Goal: Information Seeking & Learning: Learn about a topic

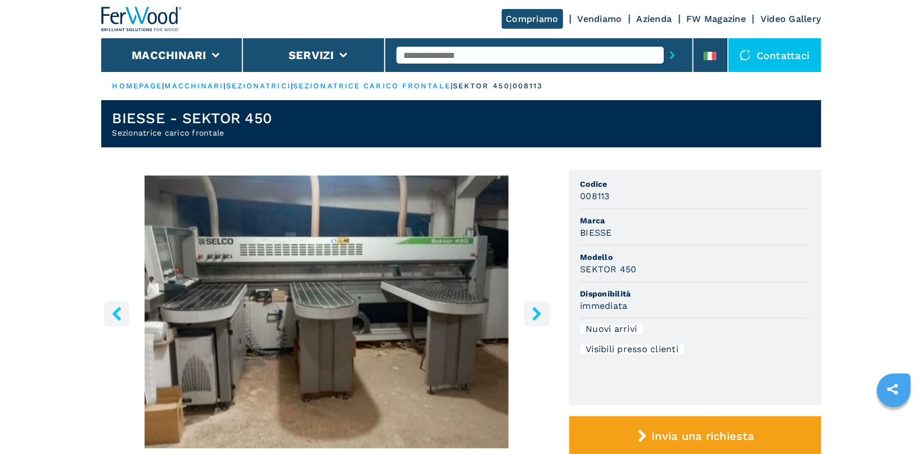
click at [529, 317] on button "right-button" at bounding box center [536, 313] width 25 height 25
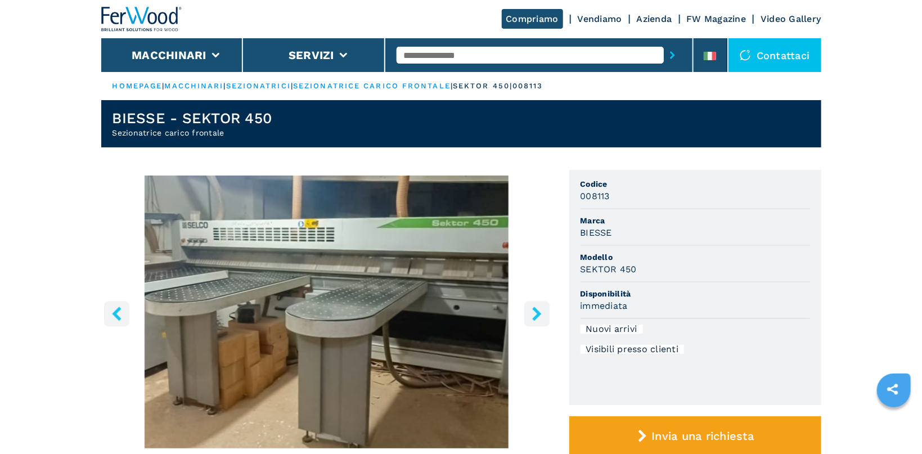
click at [529, 317] on button "right-button" at bounding box center [536, 313] width 25 height 25
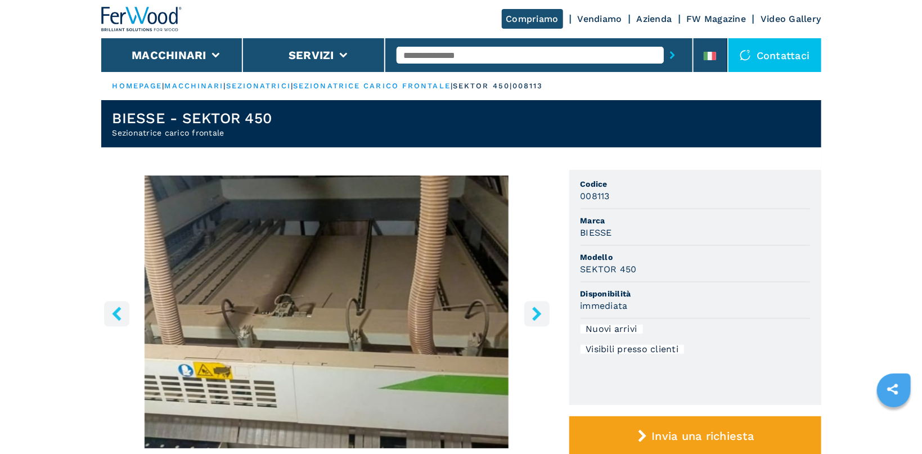
click at [529, 317] on button "right-button" at bounding box center [536, 313] width 25 height 25
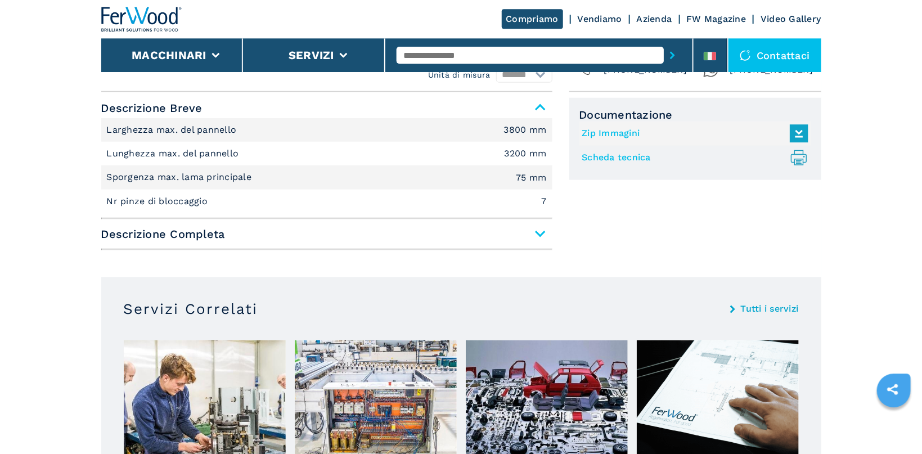
scroll to position [477, 0]
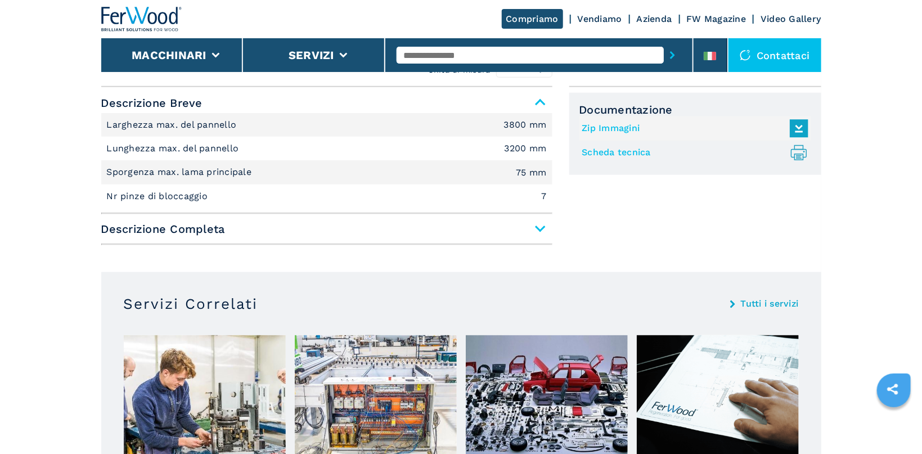
click at [535, 228] on span "Descrizione Completa" at bounding box center [326, 229] width 451 height 20
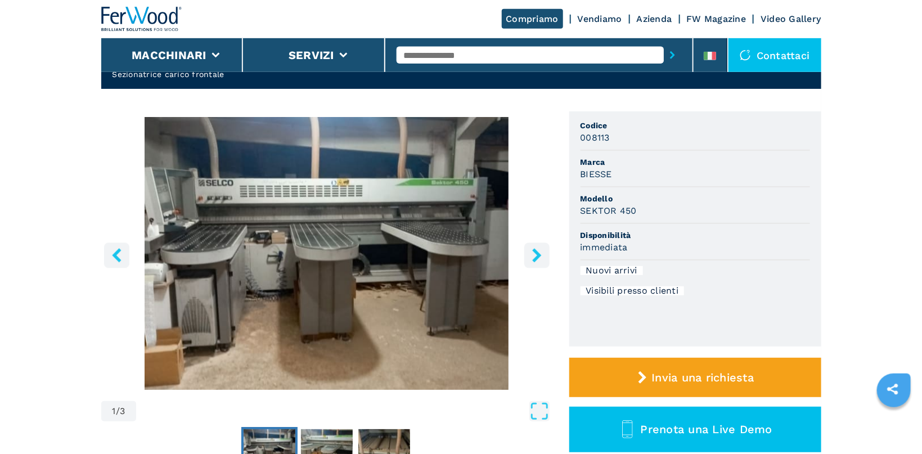
scroll to position [0, 0]
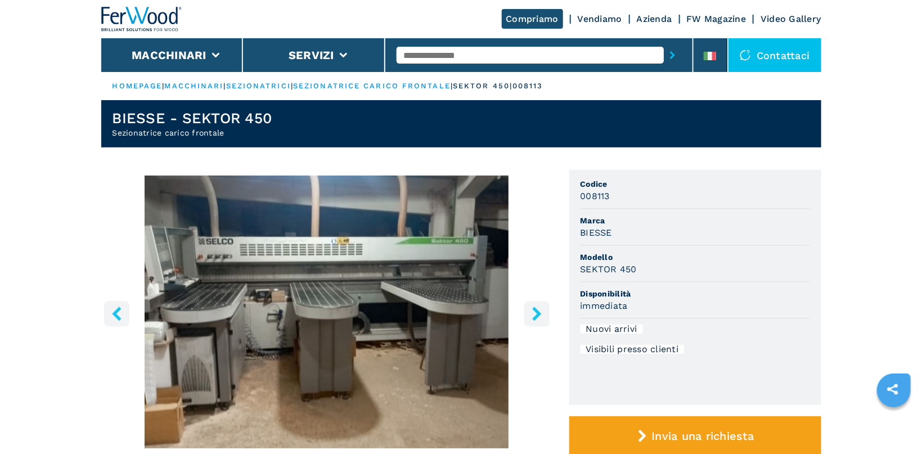
click at [547, 306] on button "right-button" at bounding box center [536, 313] width 25 height 25
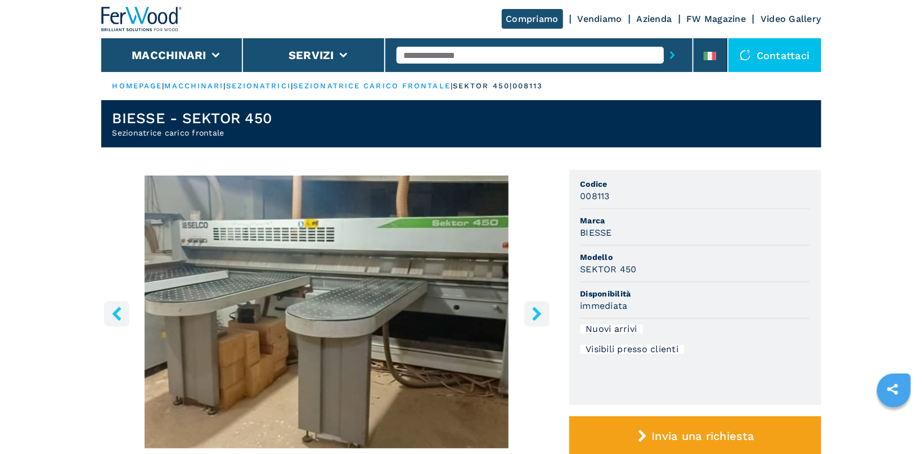
click at [547, 306] on button "right-button" at bounding box center [536, 313] width 25 height 25
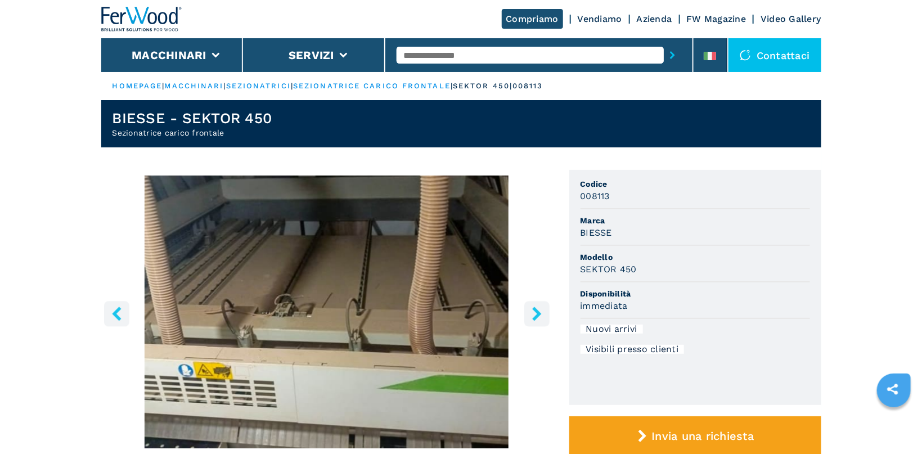
click at [547, 306] on button "right-button" at bounding box center [536, 313] width 25 height 25
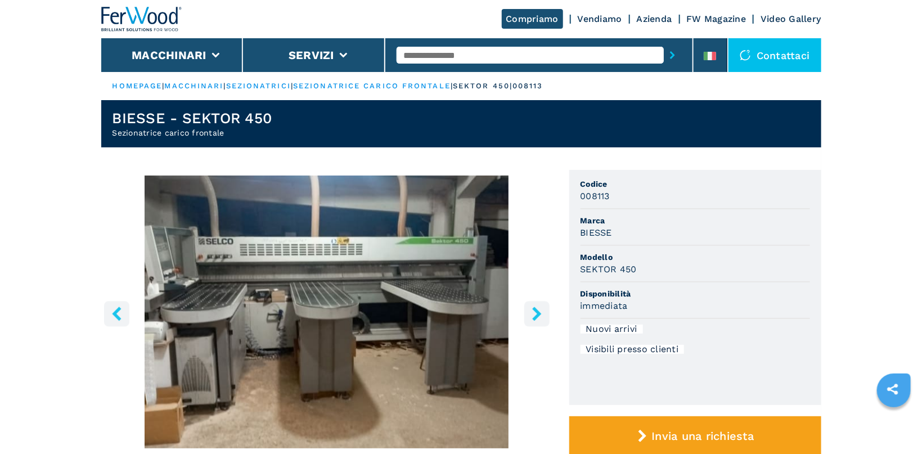
click at [541, 317] on icon "right-button" at bounding box center [537, 314] width 14 height 14
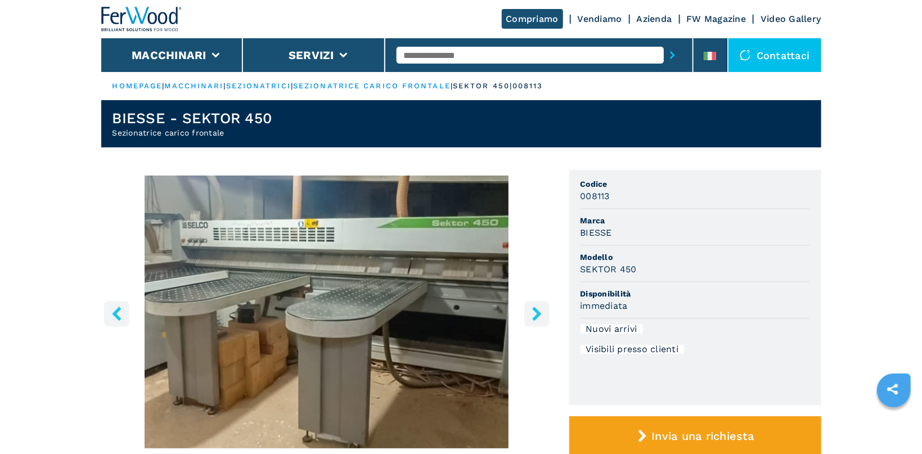
click at [541, 317] on icon "right-button" at bounding box center [537, 314] width 14 height 14
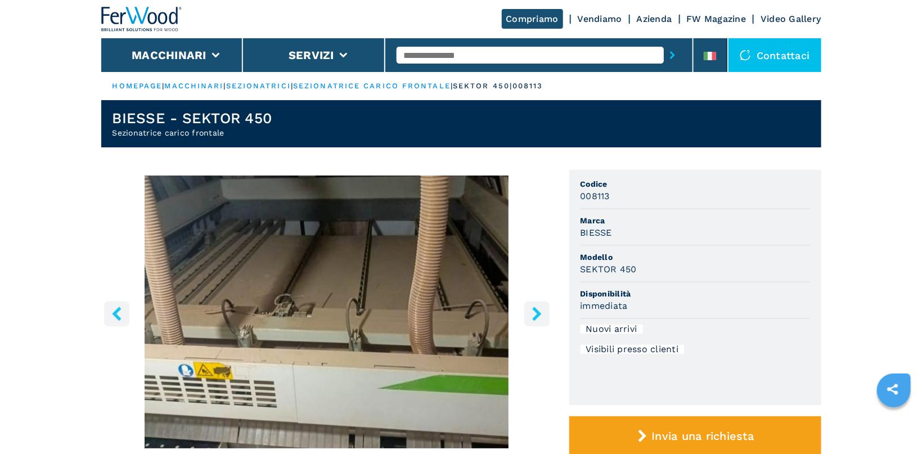
click at [541, 317] on icon "right-button" at bounding box center [537, 314] width 14 height 14
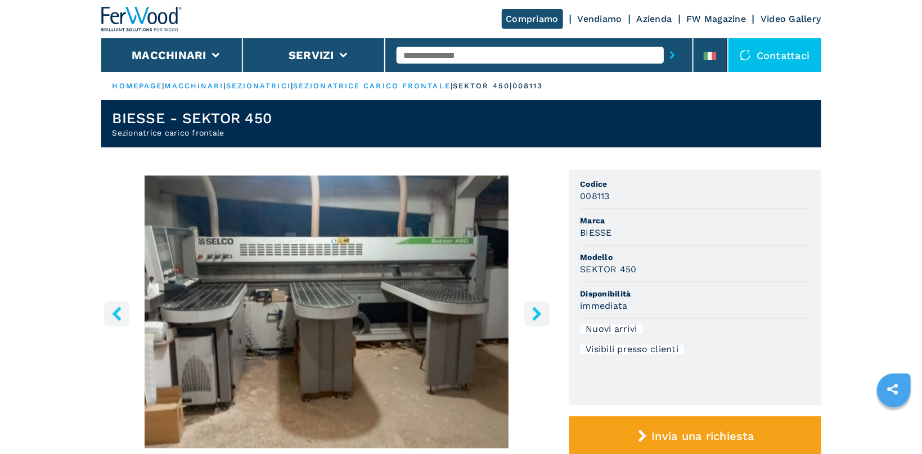
click at [541, 317] on icon "right-button" at bounding box center [537, 314] width 14 height 14
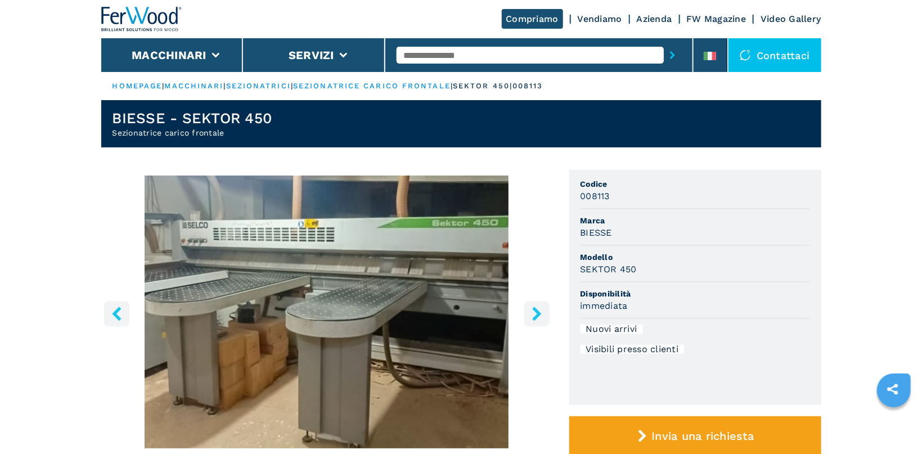
click at [541, 317] on icon "right-button" at bounding box center [537, 314] width 14 height 14
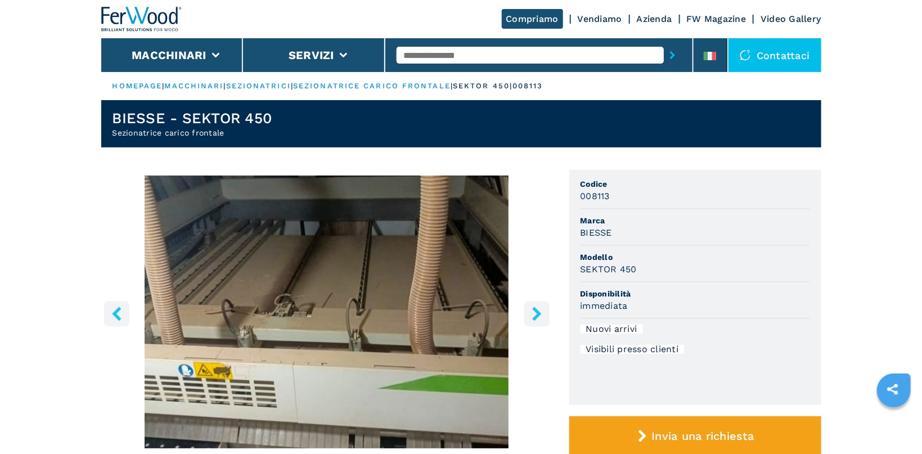
click at [541, 317] on icon "right-button" at bounding box center [537, 314] width 14 height 14
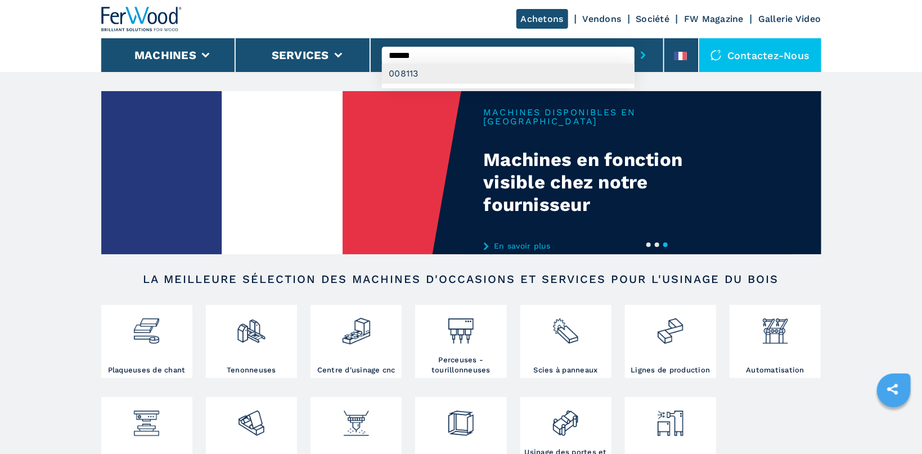
type input "******"
click at [437, 78] on div "008113" at bounding box center [508, 74] width 253 height 20
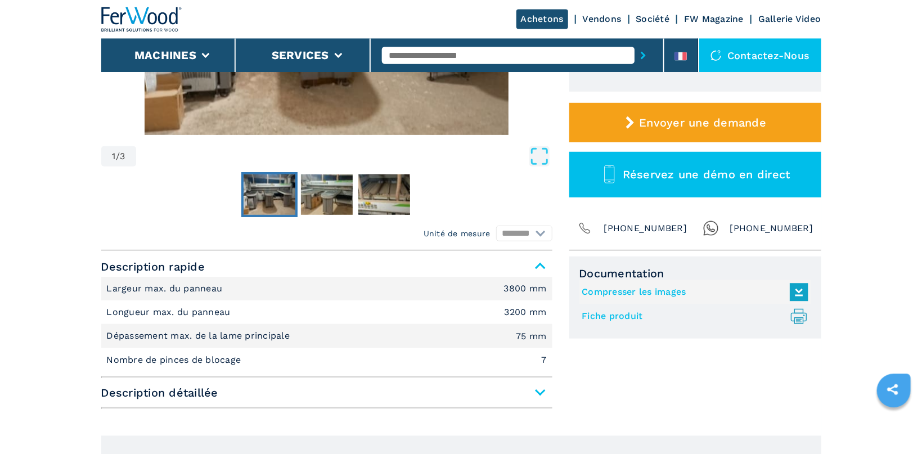
scroll to position [298, 0]
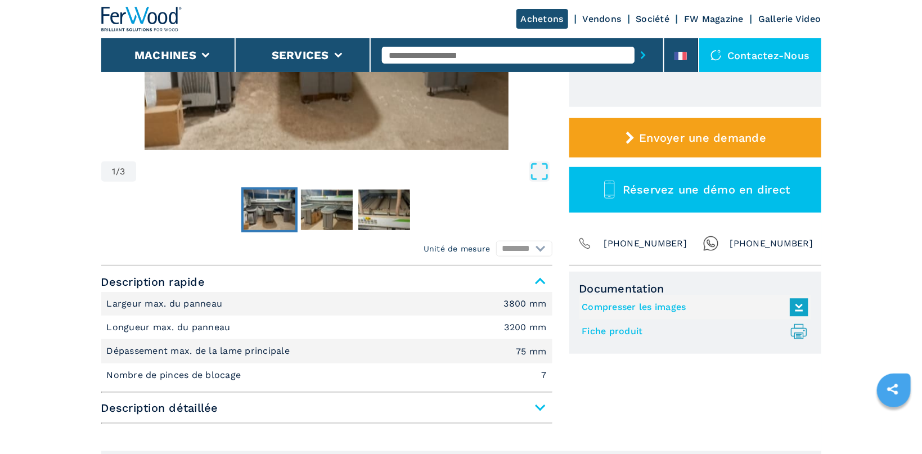
click at [627, 330] on link "Fiche produit .prefix__st0{stroke-linecap:round;stroke-linejoin:round}.prefix__…" at bounding box center [692, 331] width 221 height 19
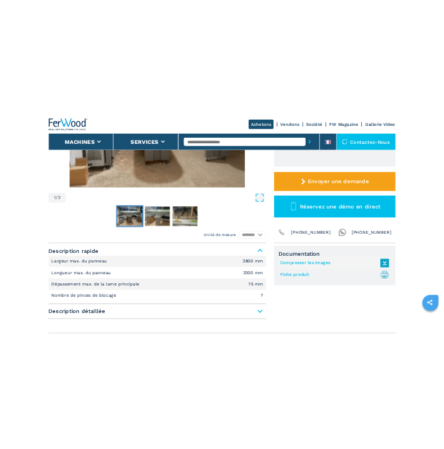
scroll to position [0, 0]
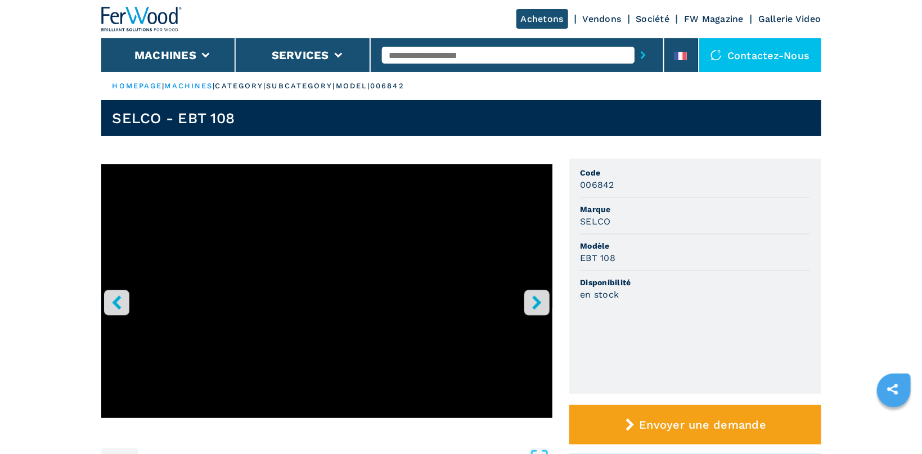
click at [543, 303] on icon "right-button" at bounding box center [537, 302] width 14 height 14
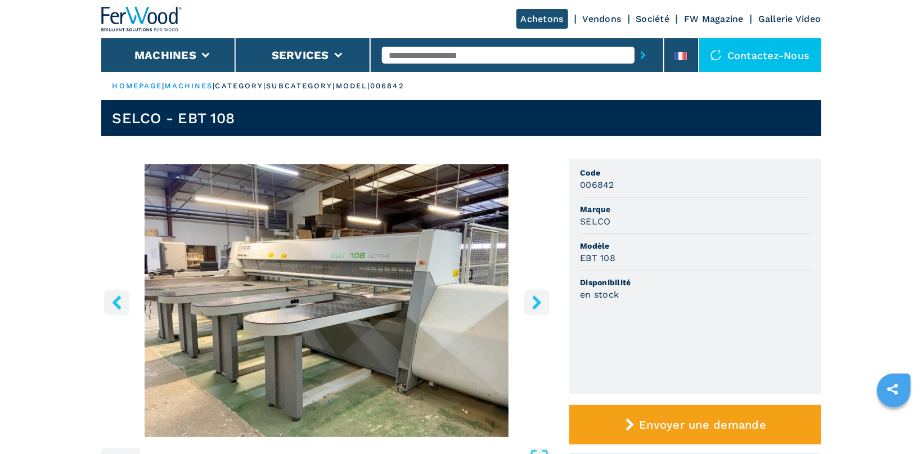
click at [539, 303] on icon "right-button" at bounding box center [536, 302] width 9 height 14
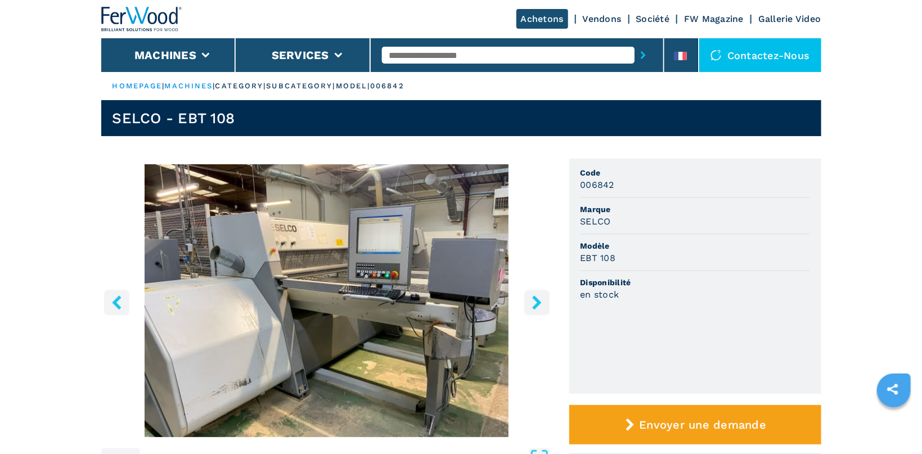
click at [539, 303] on icon "right-button" at bounding box center [536, 302] width 9 height 14
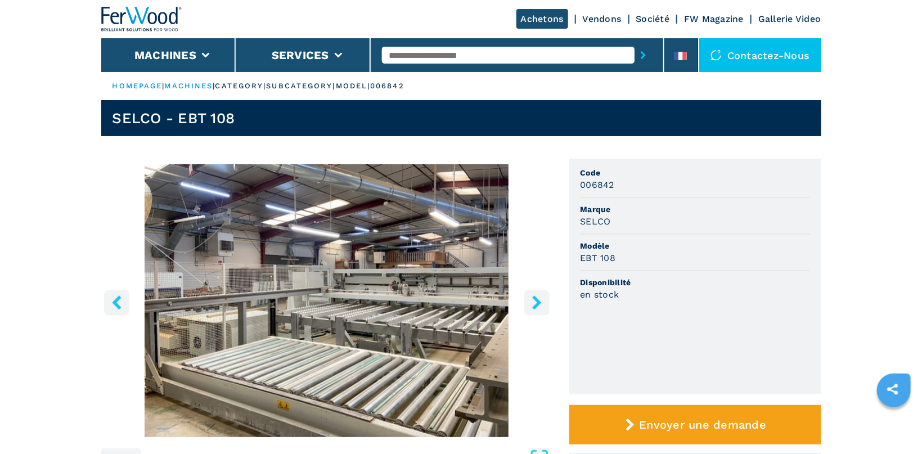
click at [539, 303] on icon "right-button" at bounding box center [536, 302] width 9 height 14
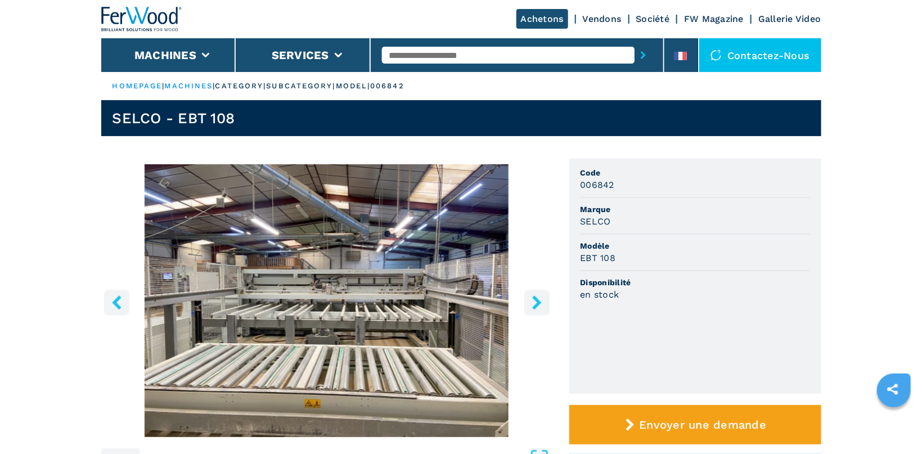
click at [541, 299] on icon "right-button" at bounding box center [537, 302] width 14 height 14
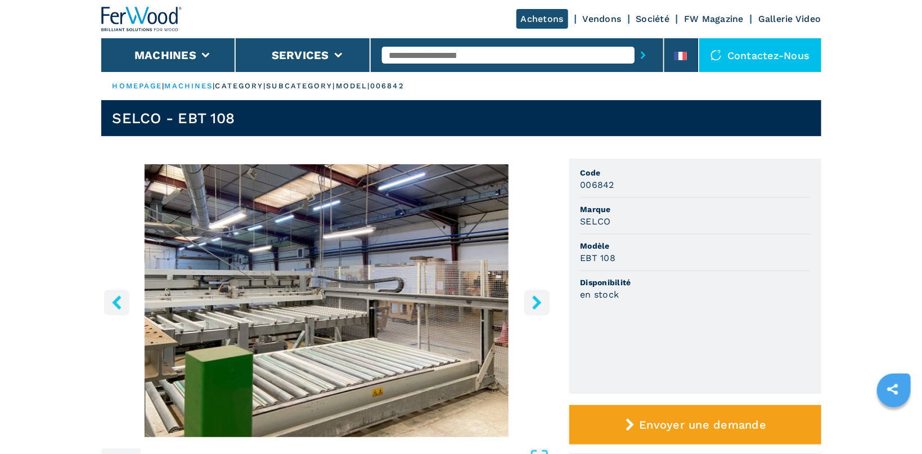
click at [541, 294] on button "right-button" at bounding box center [536, 302] width 25 height 25
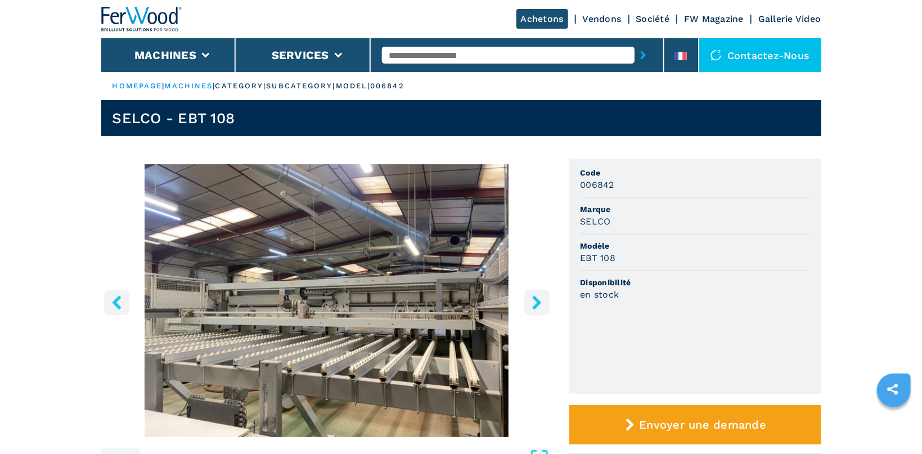
click at [541, 294] on button "right-button" at bounding box center [536, 302] width 25 height 25
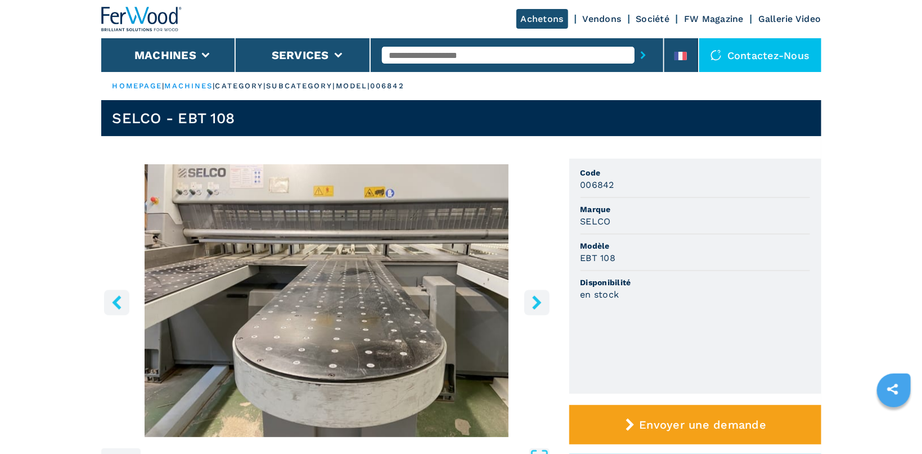
click at [541, 294] on button "right-button" at bounding box center [536, 302] width 25 height 25
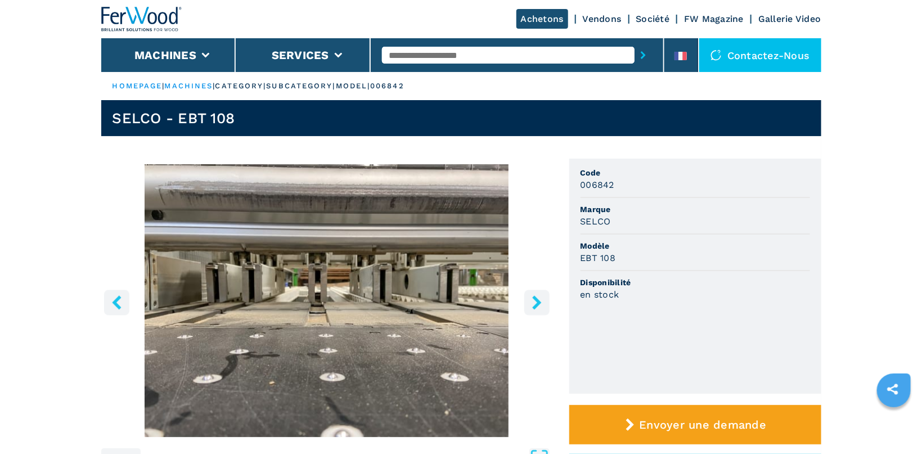
click at [541, 294] on button "right-button" at bounding box center [536, 302] width 25 height 25
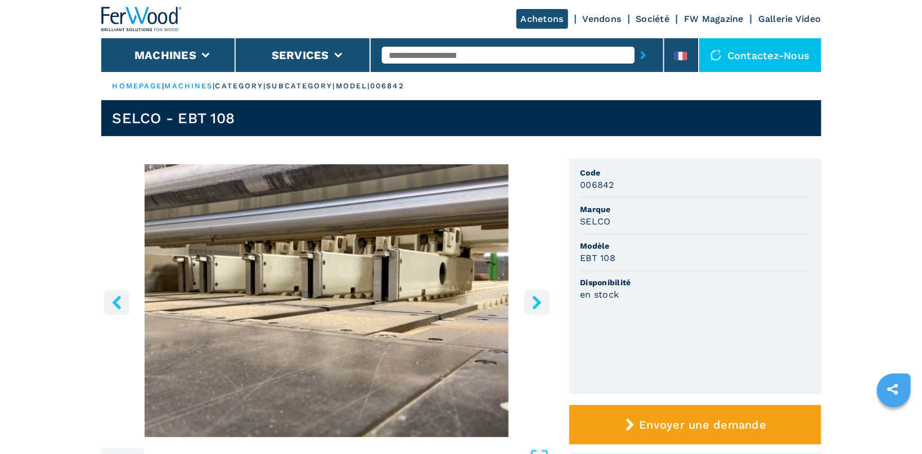
click at [541, 294] on button "right-button" at bounding box center [536, 302] width 25 height 25
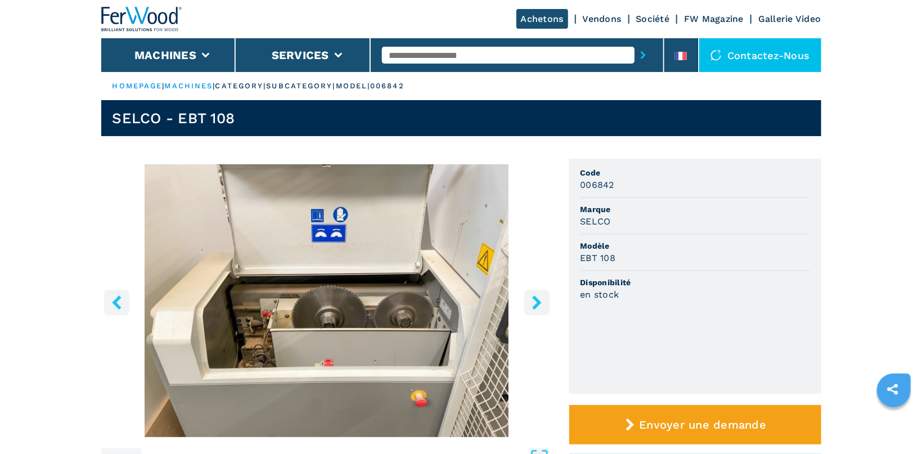
click at [539, 298] on icon "right-button" at bounding box center [537, 302] width 14 height 14
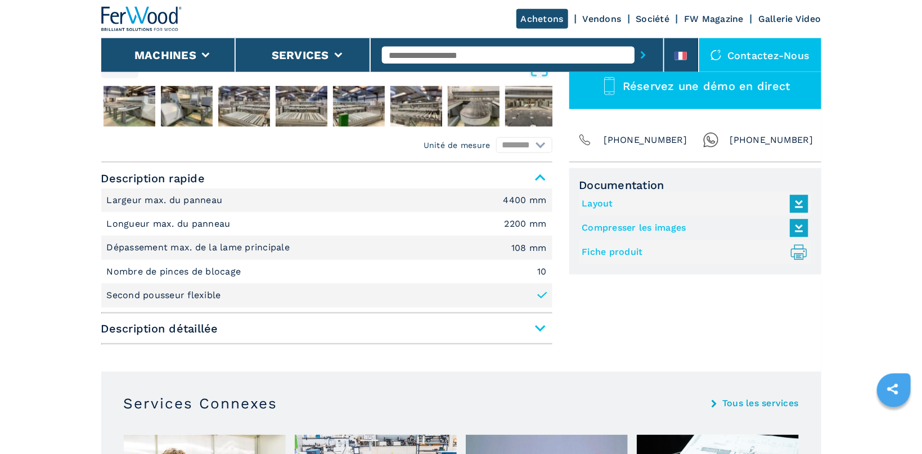
scroll to position [417, 0]
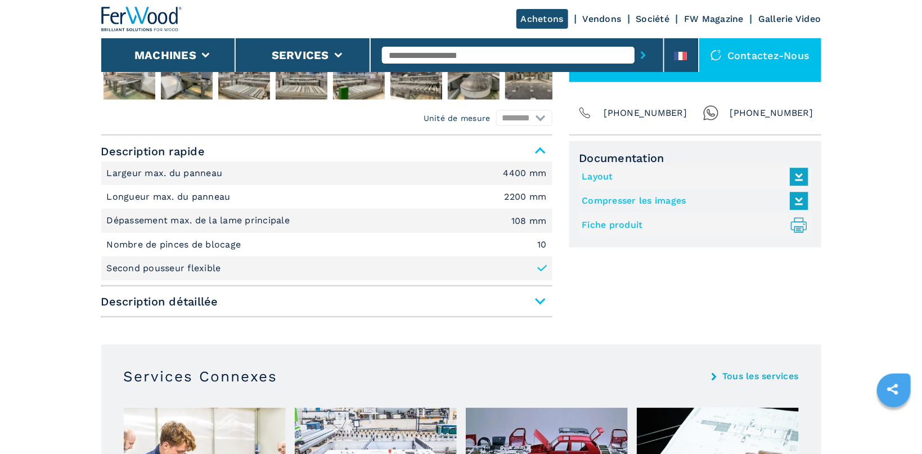
click at [538, 300] on span "Description détaillée" at bounding box center [326, 301] width 451 height 20
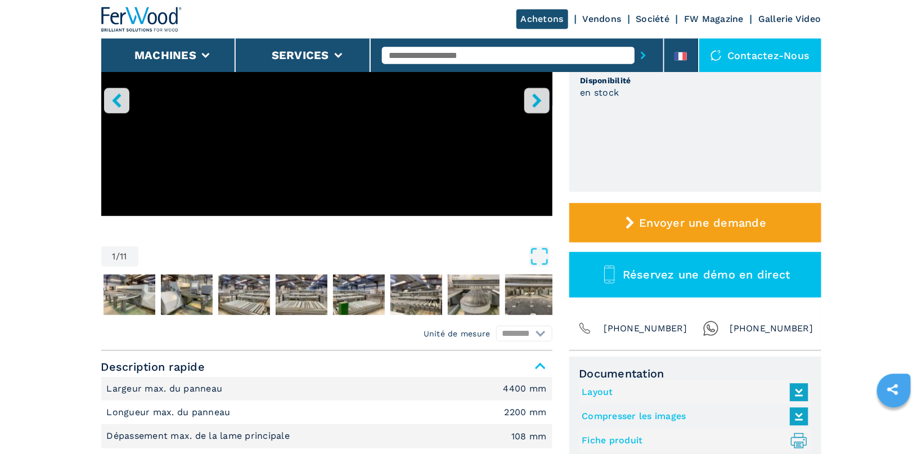
scroll to position [239, 0]
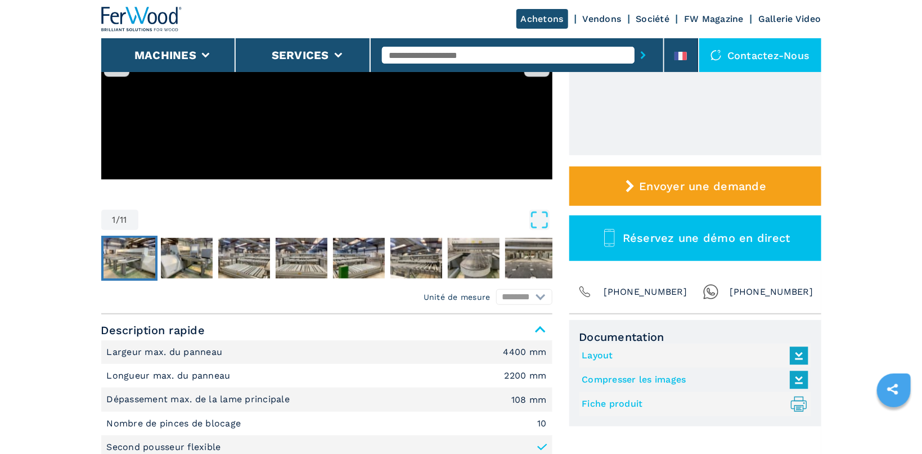
click at [122, 258] on img "Go to Slide 2" at bounding box center [130, 258] width 52 height 41
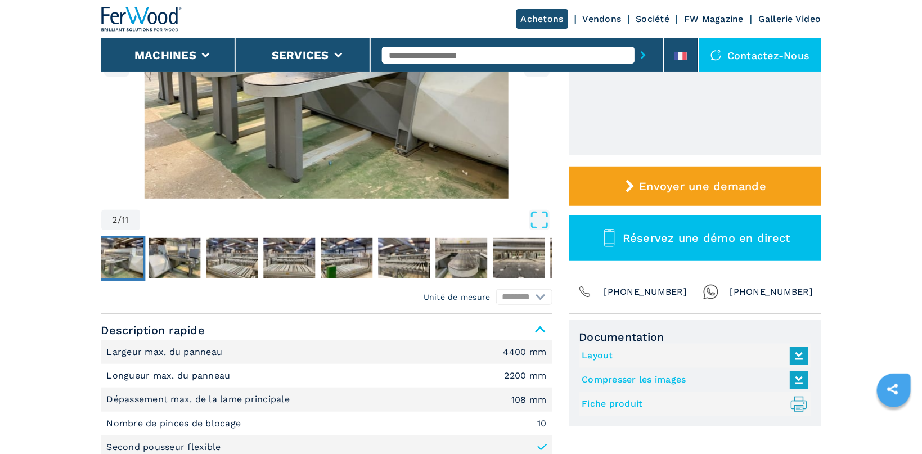
click at [339, 143] on img "Go to Slide 2" at bounding box center [326, 62] width 451 height 273
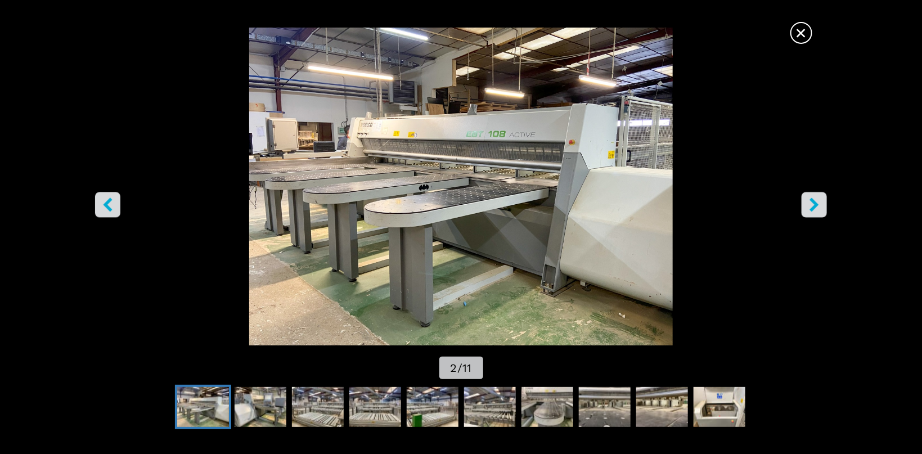
click at [824, 199] on button "right-button" at bounding box center [814, 204] width 25 height 25
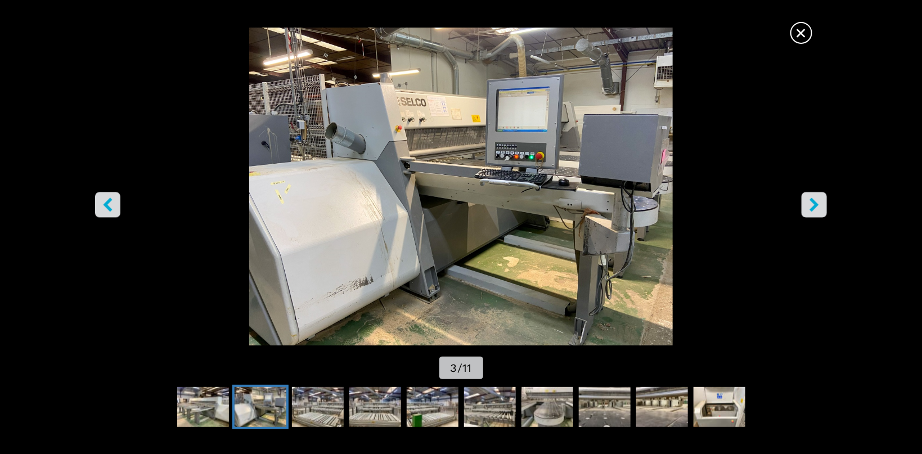
click at [824, 199] on button "right-button" at bounding box center [814, 204] width 25 height 25
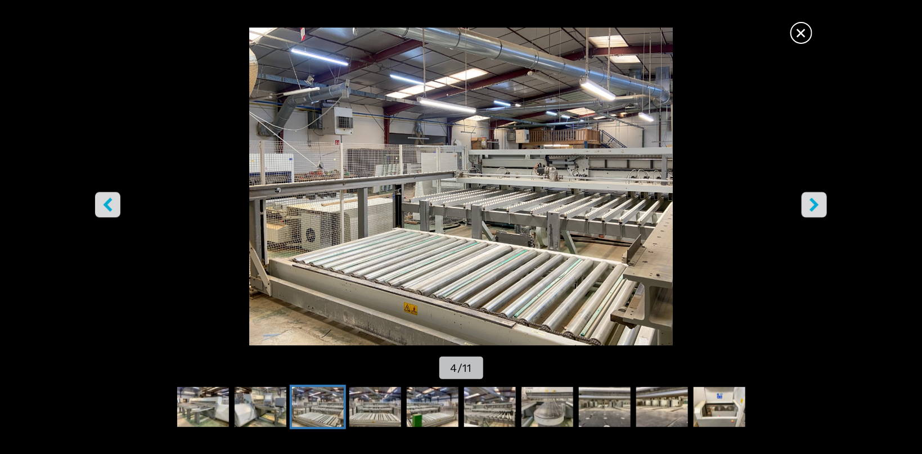
click at [824, 199] on button "right-button" at bounding box center [814, 204] width 25 height 25
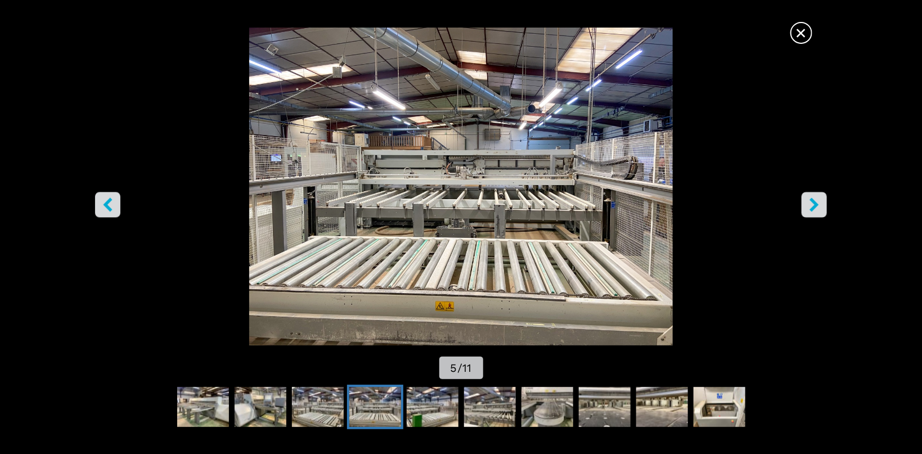
click at [824, 199] on button "right-button" at bounding box center [814, 204] width 25 height 25
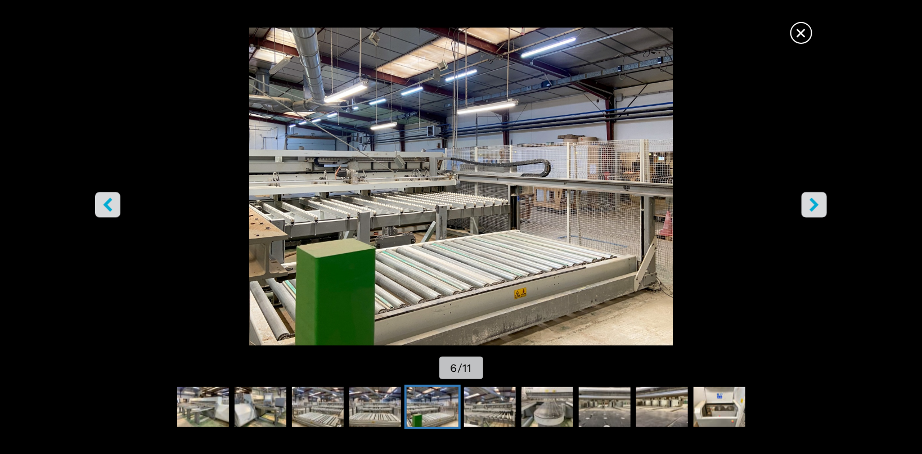
click at [824, 199] on button "right-button" at bounding box center [814, 204] width 25 height 25
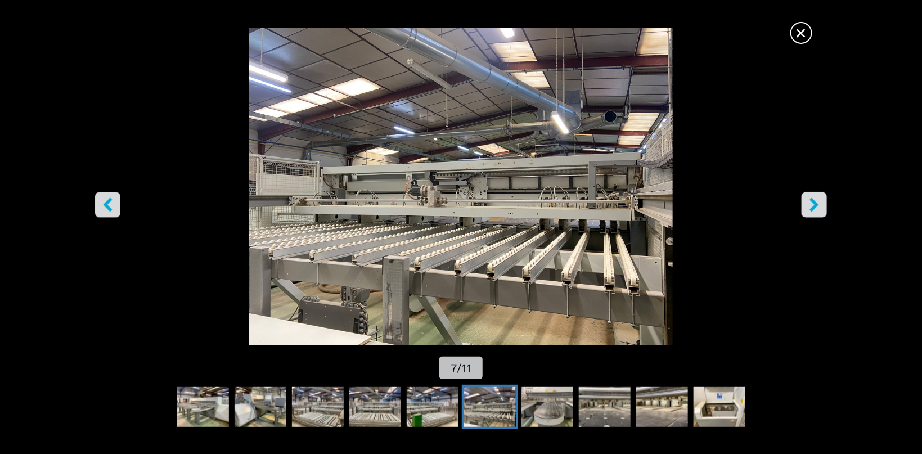
click at [824, 199] on button "right-button" at bounding box center [814, 204] width 25 height 25
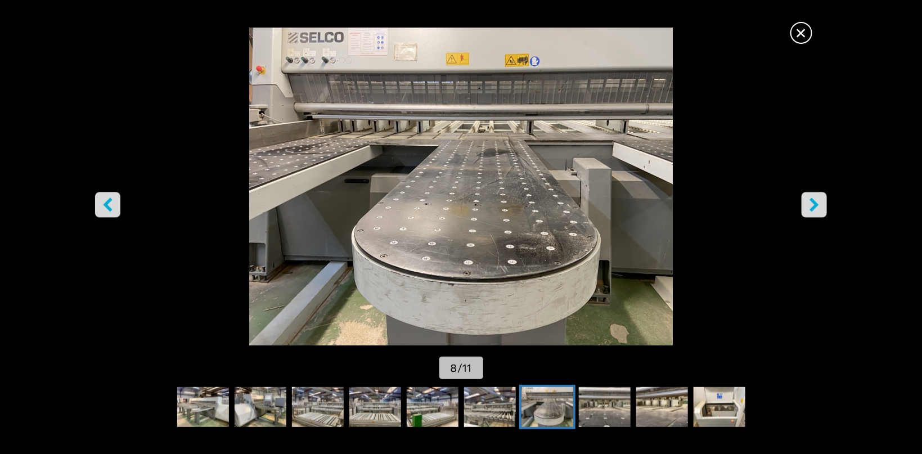
click at [824, 199] on button "right-button" at bounding box center [814, 204] width 25 height 25
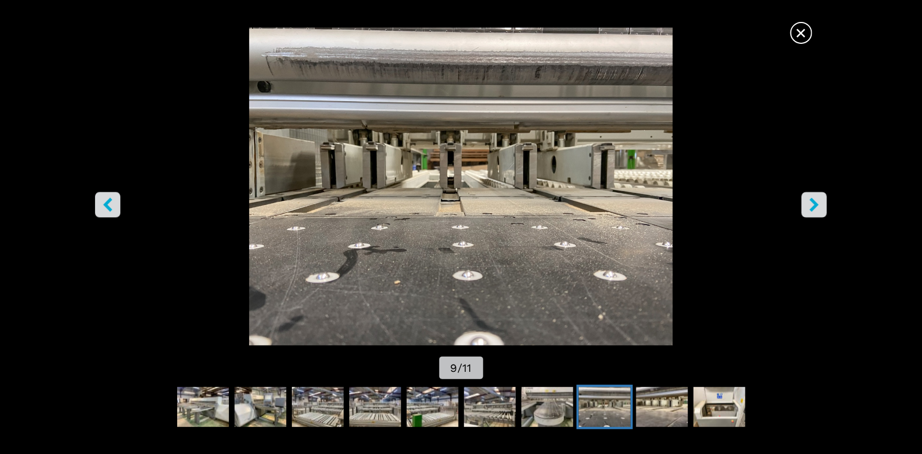
click at [824, 199] on button "right-button" at bounding box center [814, 204] width 25 height 25
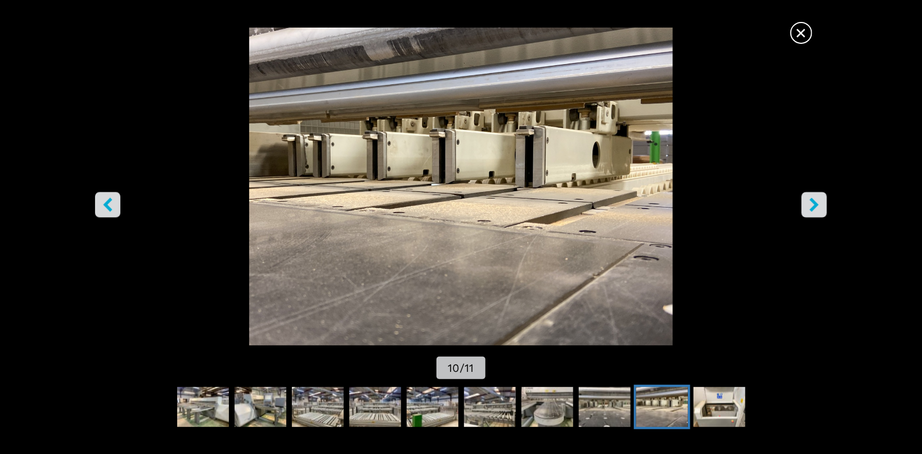
click at [824, 199] on button "right-button" at bounding box center [814, 204] width 25 height 25
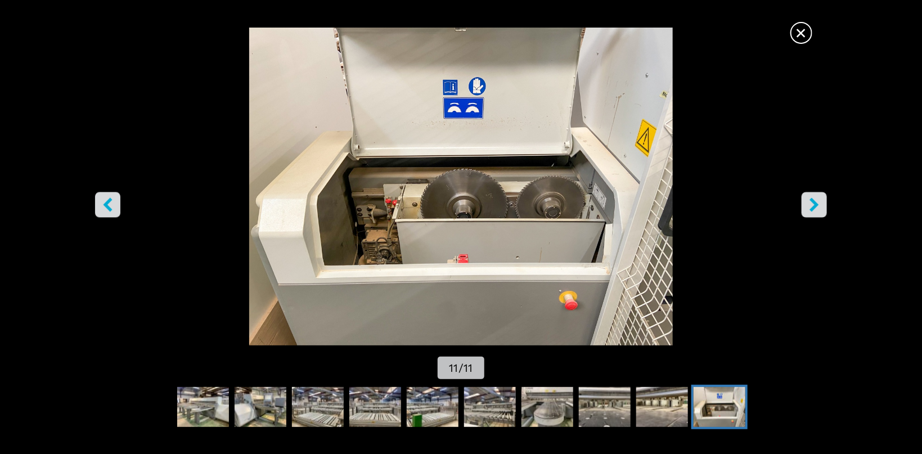
click at [824, 199] on button "right-button" at bounding box center [814, 204] width 25 height 25
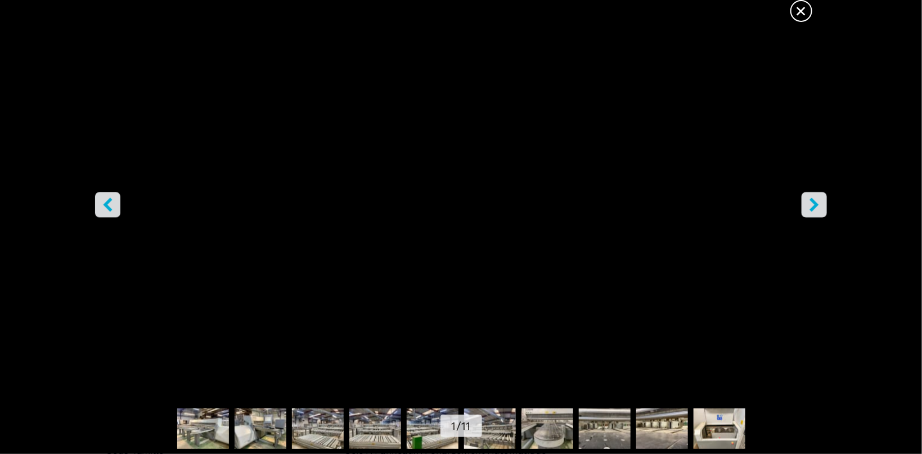
click at [809, 12] on span "×" at bounding box center [801, 9] width 20 height 20
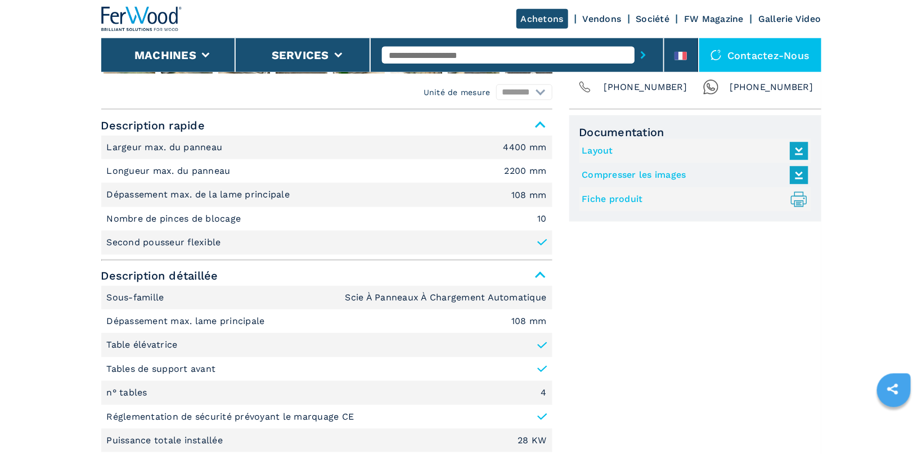
scroll to position [358, 0]
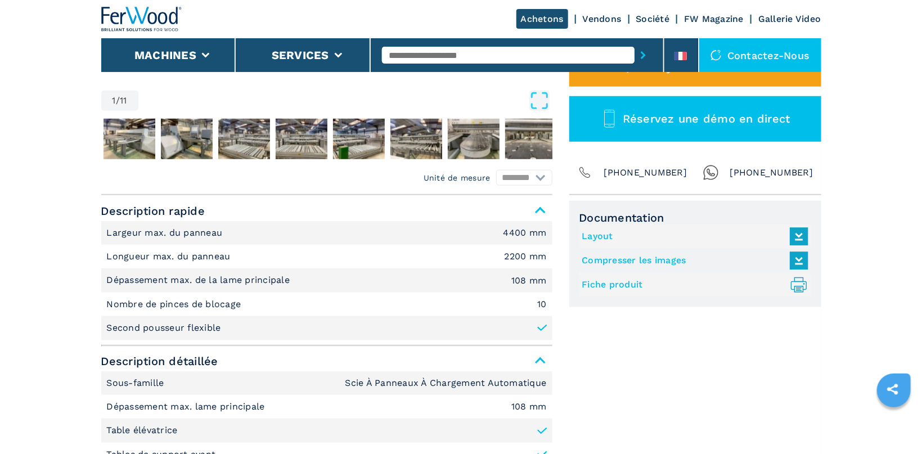
click at [611, 226] on li "Layout" at bounding box center [695, 236] width 232 height 24
click at [600, 234] on link "Layout" at bounding box center [692, 236] width 221 height 19
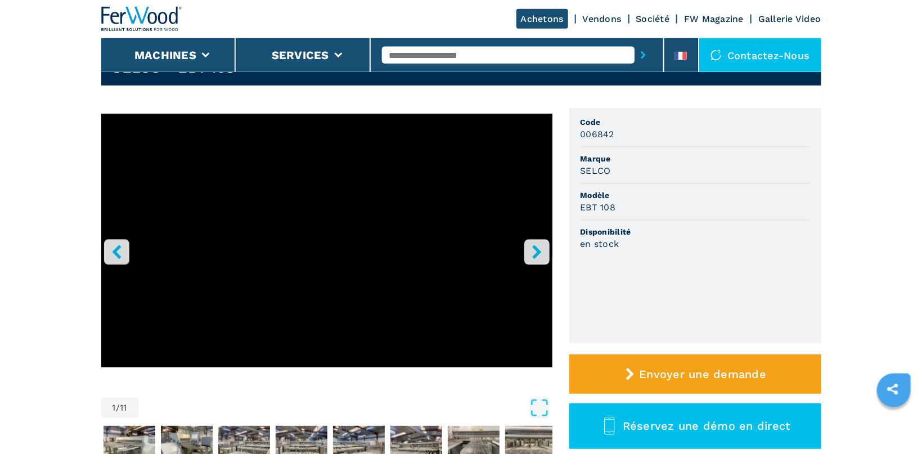
scroll to position [0, 0]
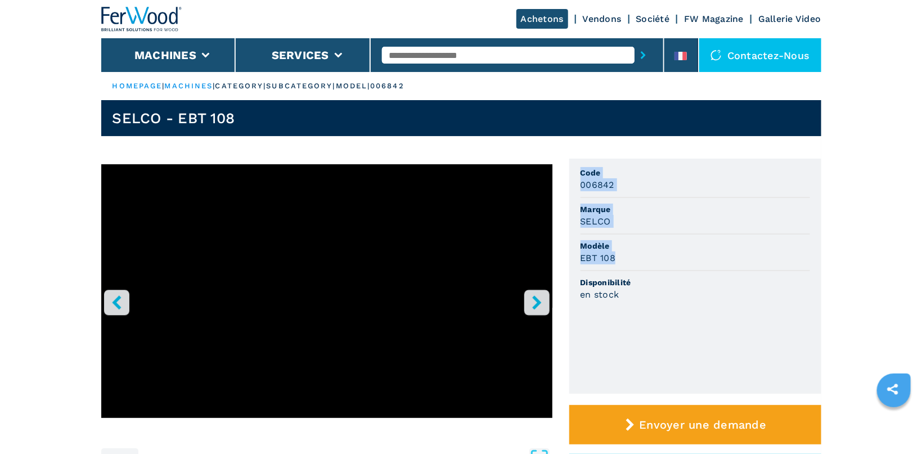
drag, startPoint x: 583, startPoint y: 172, endPoint x: 779, endPoint y: 262, distance: 216.0
click at [779, 262] on ul "Code 006842 Marque SELCO Modèle EBT 108 Disponibilité en stock" at bounding box center [695, 276] width 252 height 235
drag, startPoint x: 583, startPoint y: 174, endPoint x: 674, endPoint y: 254, distance: 121.2
click at [674, 254] on ul "Code 006842 Marque SELCO Modèle EBT 108 Disponibilité en stock" at bounding box center [695, 276] width 252 height 235
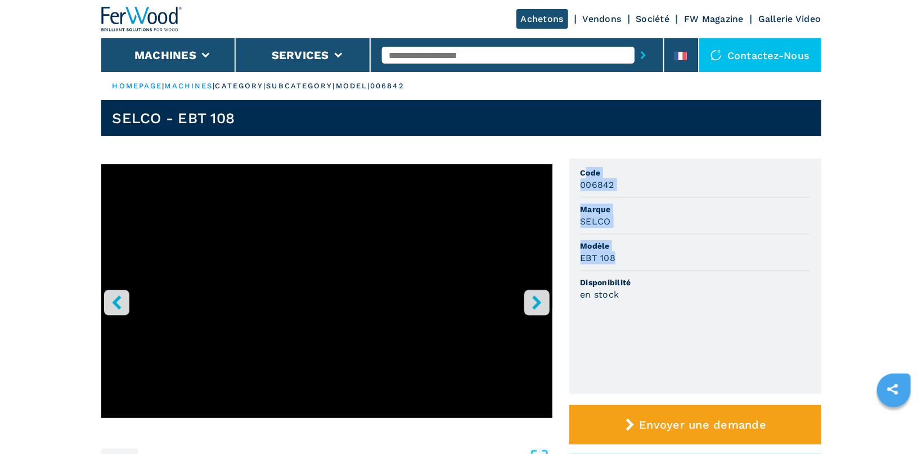
copy ul "ode 006842 Marque SELCO Modèle EBT 108"
